Goal: Task Accomplishment & Management: Complete application form

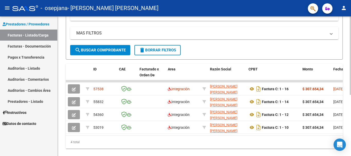
scroll to position [109, 0]
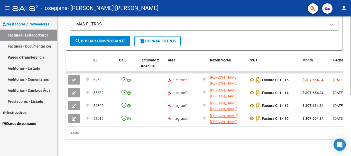
click at [350, 130] on div at bounding box center [349, 116] width 1 height 78
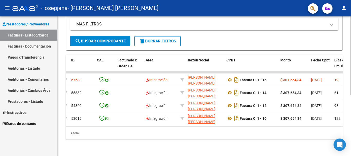
scroll to position [0, 0]
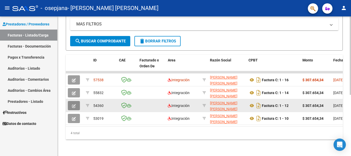
click at [73, 104] on icon "button" at bounding box center [74, 106] width 4 height 4
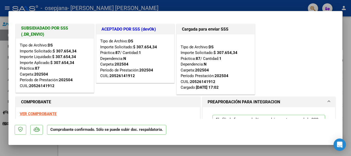
click at [47, 112] on strong "VER COMPROBANTE" at bounding box center [38, 113] width 37 height 5
click at [349, 50] on div at bounding box center [175, 78] width 351 height 156
type input "$ 0,00"
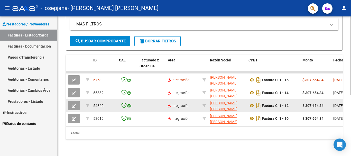
click at [74, 104] on icon "button" at bounding box center [74, 106] width 4 height 4
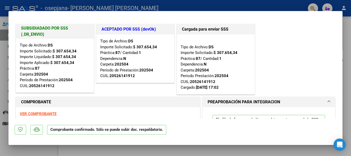
click at [42, 114] on strong "VER COMPROBANTE" at bounding box center [38, 113] width 37 height 5
click at [346, 42] on div at bounding box center [175, 78] width 351 height 156
type input "$ 0,00"
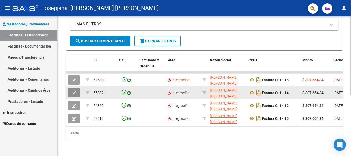
click at [75, 91] on icon "button" at bounding box center [74, 93] width 4 height 4
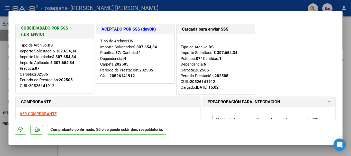
click at [50, 114] on strong "VER COMPROBANTE" at bounding box center [38, 113] width 37 height 5
click at [346, 39] on div at bounding box center [175, 78] width 351 height 156
type input "$ 0,00"
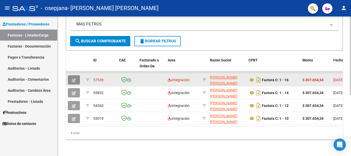
click at [72, 77] on button "button" at bounding box center [74, 79] width 12 height 9
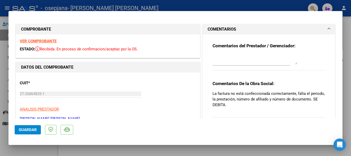
click at [50, 43] on strong "VER COMPROBANTE" at bounding box center [38, 41] width 37 height 5
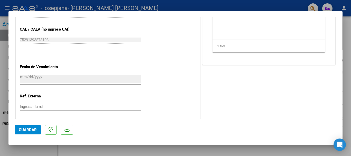
scroll to position [338, 0]
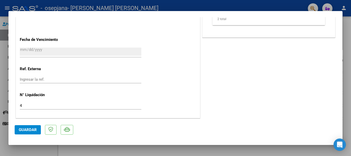
click at [345, 50] on div at bounding box center [175, 78] width 351 height 156
type input "$ 0,00"
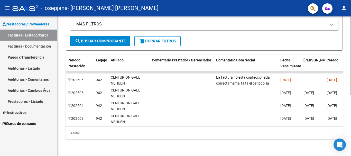
scroll to position [0, 677]
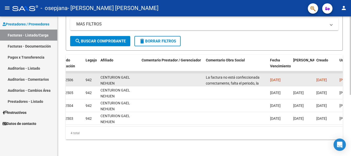
click at [157, 75] on datatable-body-cell at bounding box center [171, 79] width 64 height 13
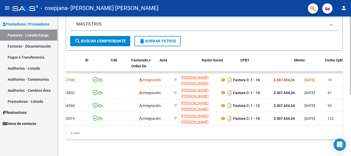
scroll to position [0, 0]
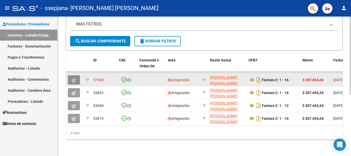
click at [73, 78] on icon "button" at bounding box center [74, 80] width 4 height 4
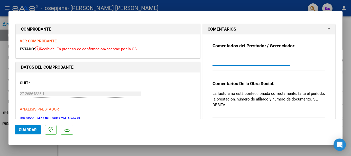
click at [222, 62] on textarea at bounding box center [254, 59] width 85 height 10
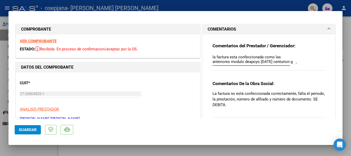
scroll to position [4, 0]
click at [246, 58] on textarea "la factura esta confeccionada como las anteriores modulo deapoyo [DATE] [PERSON…" at bounding box center [254, 59] width 85 height 10
type textarea "la factura esta confeccionada como las anteriores modulo de apoyo junio 2025 ce…"
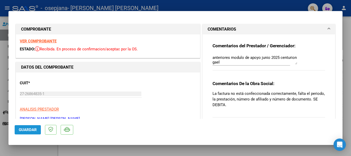
click at [26, 130] on span "Guardar" at bounding box center [28, 129] width 18 height 5
click at [347, 79] on div at bounding box center [175, 78] width 351 height 156
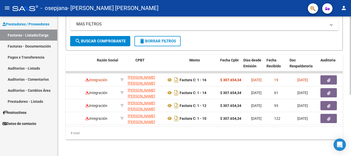
scroll to position [0, 113]
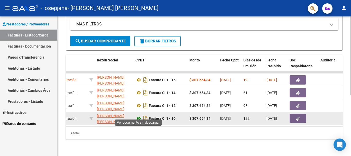
click at [139, 115] on icon at bounding box center [138, 118] width 7 height 6
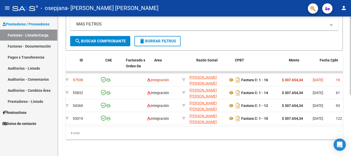
scroll to position [0, 0]
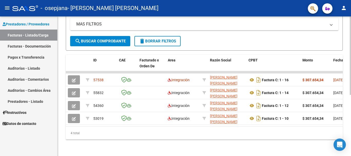
click at [350, 82] on div at bounding box center [349, 116] width 1 height 78
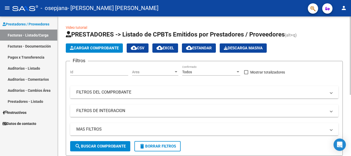
click at [348, 9] on div "menu - osepjana - [GEOGRAPHIC_DATA][PERSON_NAME] [PERSON_NAME] person Prestador…" at bounding box center [175, 78] width 351 height 156
click at [96, 47] on span "Cargar Comprobante" at bounding box center [94, 48] width 49 height 5
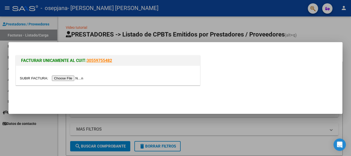
click at [71, 77] on input "file" at bounding box center [52, 77] width 65 height 5
click at [338, 31] on div at bounding box center [175, 78] width 351 height 156
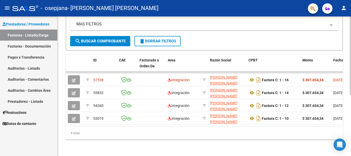
scroll to position [108, 0]
click at [350, 121] on div at bounding box center [349, 116] width 1 height 78
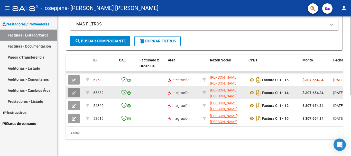
click at [76, 91] on button "button" at bounding box center [74, 92] width 12 height 9
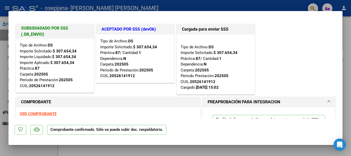
click at [52, 114] on strong "VER COMPROBANTE" at bounding box center [38, 113] width 37 height 5
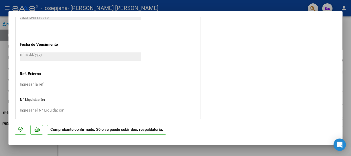
scroll to position [380, 0]
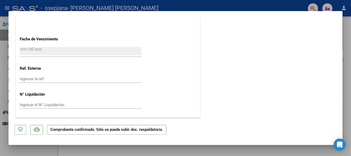
click at [349, 76] on div at bounding box center [175, 78] width 351 height 156
type input "$ 0,00"
